Goal: Task Accomplishment & Management: Use online tool/utility

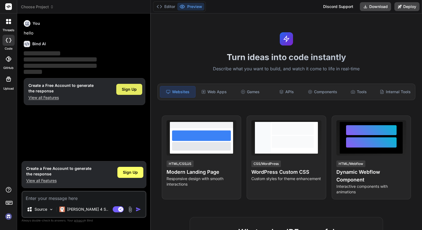
click at [134, 89] on span "Sign Up" at bounding box center [129, 90] width 15 height 6
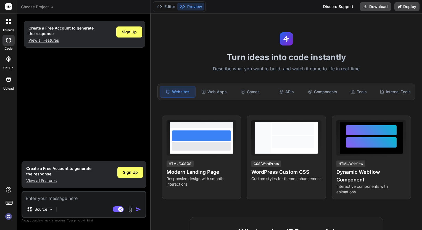
click at [95, 158] on div "Create a Free Account to generate the response View all Features Sign Up" at bounding box center [85, 88] width 124 height 140
click at [128, 129] on div "Create a Free Account to generate the response View all Features Sign Up" at bounding box center [85, 88] width 124 height 140
click at [364, 6] on icon at bounding box center [365, 6] width 4 height 4
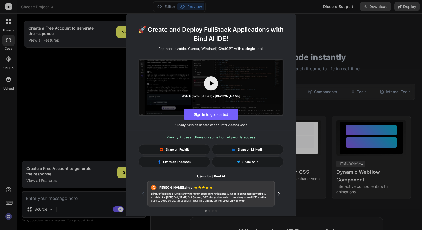
click at [219, 113] on button "Sign in to get started" at bounding box center [211, 114] width 54 height 12
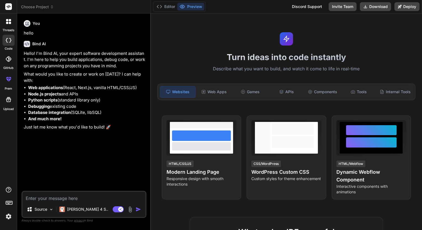
type textarea "x"
click at [374, 7] on button "Download" at bounding box center [375, 6] width 31 height 9
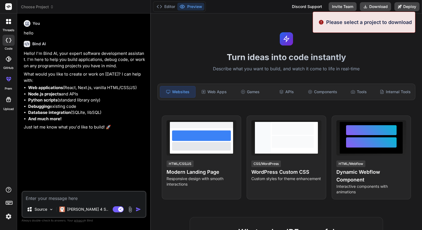
click at [202, 37] on div "Turn ideas into code instantly Describe what you want to build, and watch it co…" at bounding box center [286, 122] width 271 height 217
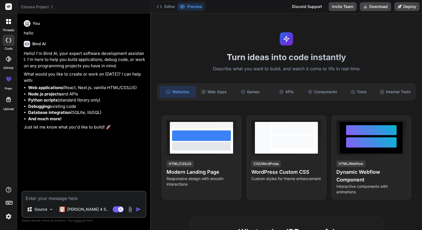
click at [231, 7] on div "Editor Preview Discord Support Invite Team Download Deploy" at bounding box center [286, 7] width 271 height 14
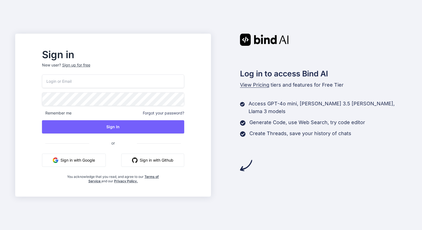
click at [171, 81] on input "email" at bounding box center [113, 82] width 142 height 14
click at [106, 161] on button "Sign in with Google" at bounding box center [74, 160] width 64 height 13
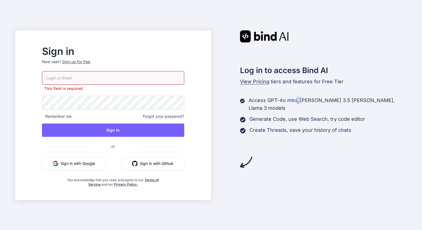
click at [299, 87] on div "Log in to access Bind AI View Pricing tiers and features for Free Tier Access G…" at bounding box center [309, 99] width 196 height 138
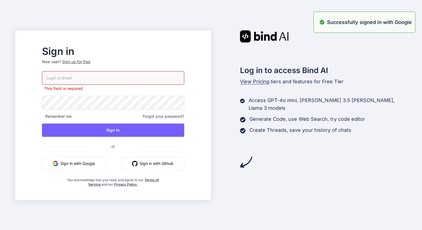
click at [193, 135] on div "Sign in New user? Sign up for free This field is required Remember me Forgot yo…" at bounding box center [113, 117] width 160 height 140
click at [156, 78] on input "email" at bounding box center [113, 78] width 142 height 14
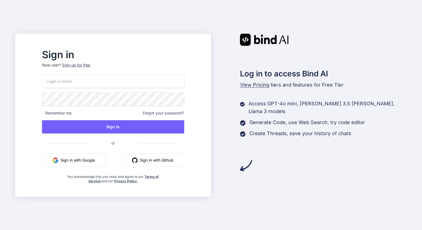
click at [90, 64] on div "Sign up for free" at bounding box center [76, 65] width 28 height 6
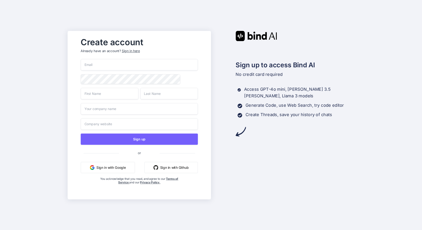
click at [121, 168] on button "Sign in with Google" at bounding box center [108, 167] width 54 height 11
